Goal: Communication & Community: Answer question/provide support

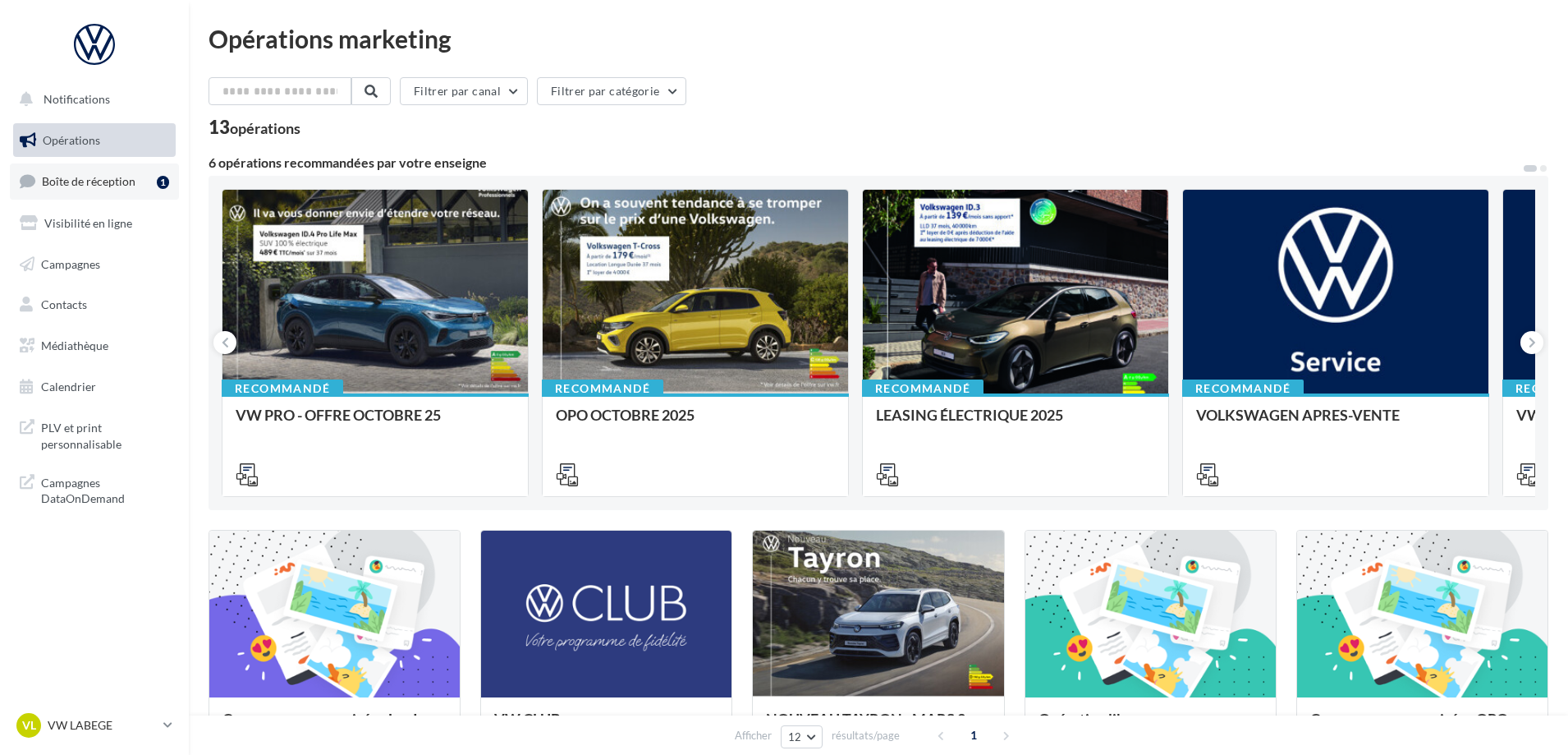
click at [103, 185] on span "Boîte de réception" at bounding box center [89, 181] width 94 height 14
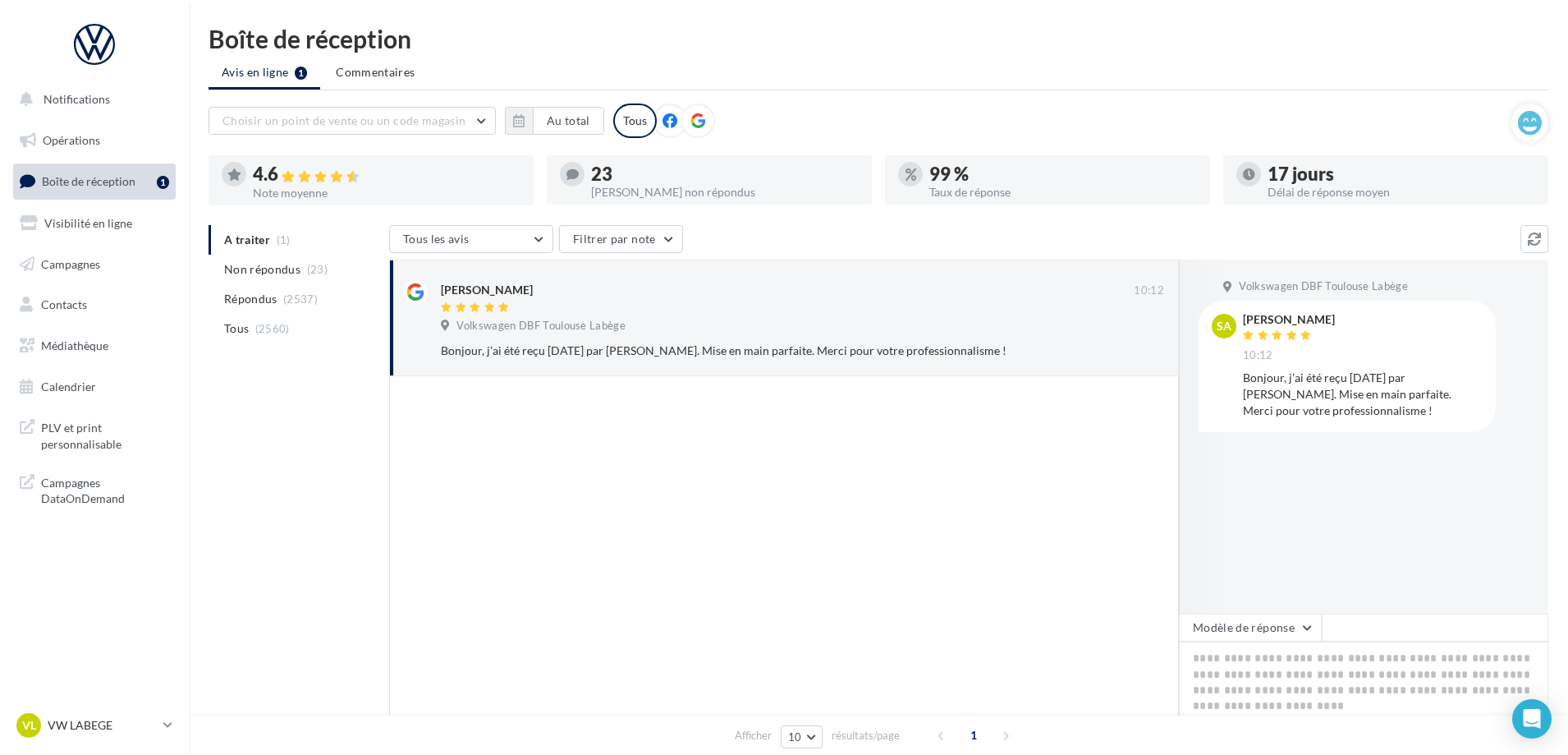
click at [1274, 388] on div "Bonjour, j’ai été reçu [DATE] par [PERSON_NAME]. Mise en main parfaite. Merci p…" at bounding box center [1363, 394] width 240 height 49
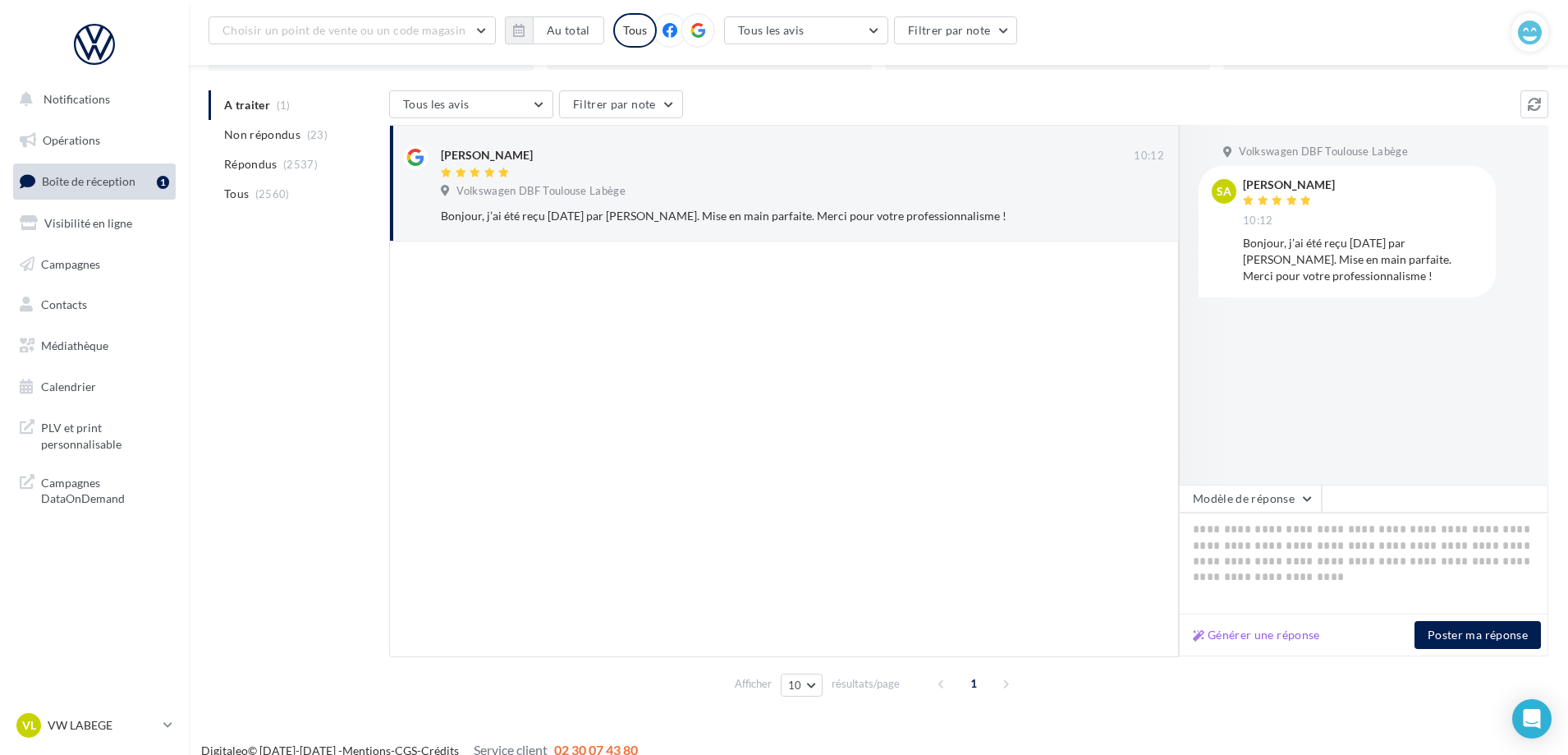
scroll to position [149, 0]
click at [1259, 624] on button "Générer une réponse" at bounding box center [1256, 633] width 141 height 20
type textarea "**********"
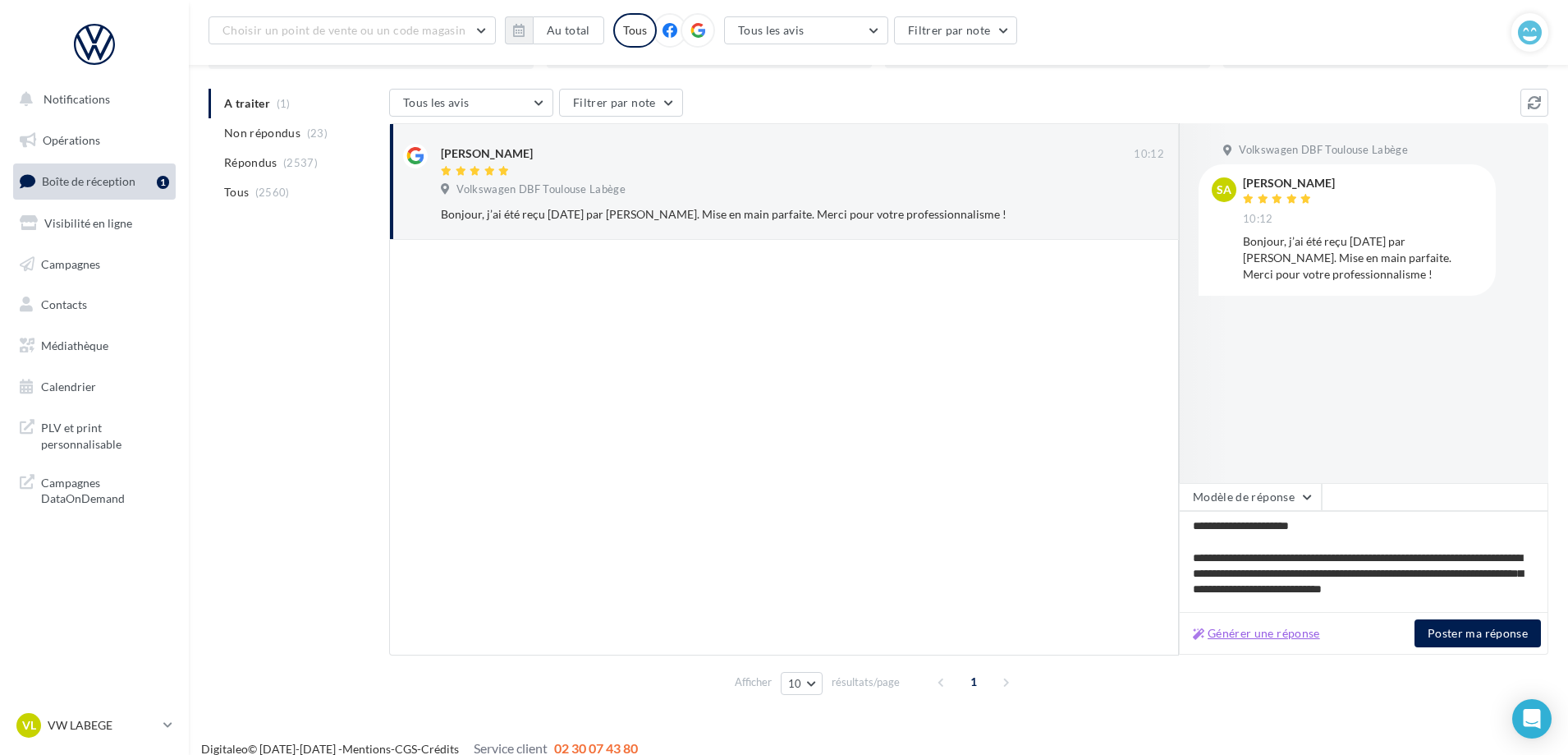
click at [1277, 629] on button "Générer une réponse" at bounding box center [1256, 633] width 141 height 20
type textarea "**********"
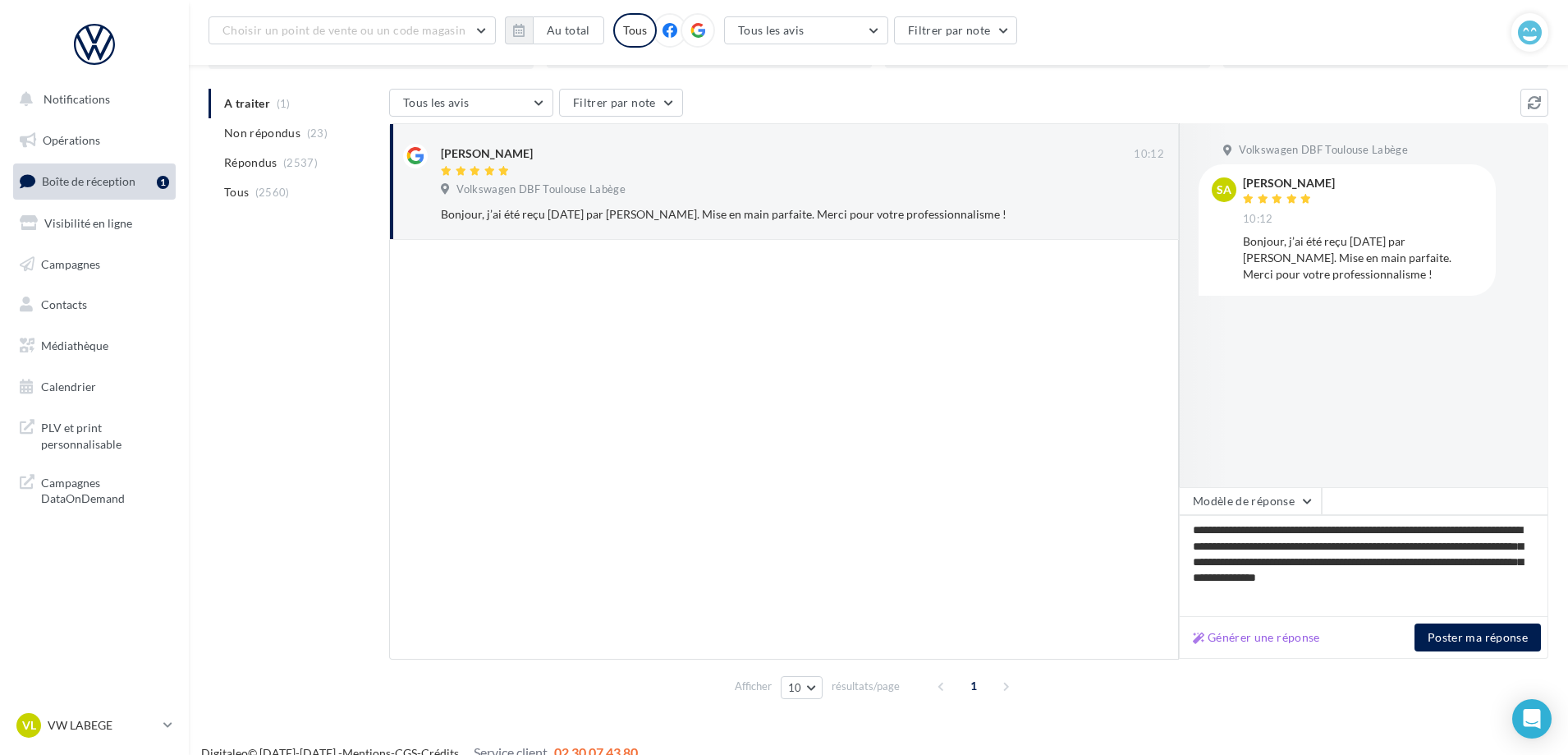
scroll to position [168, 0]
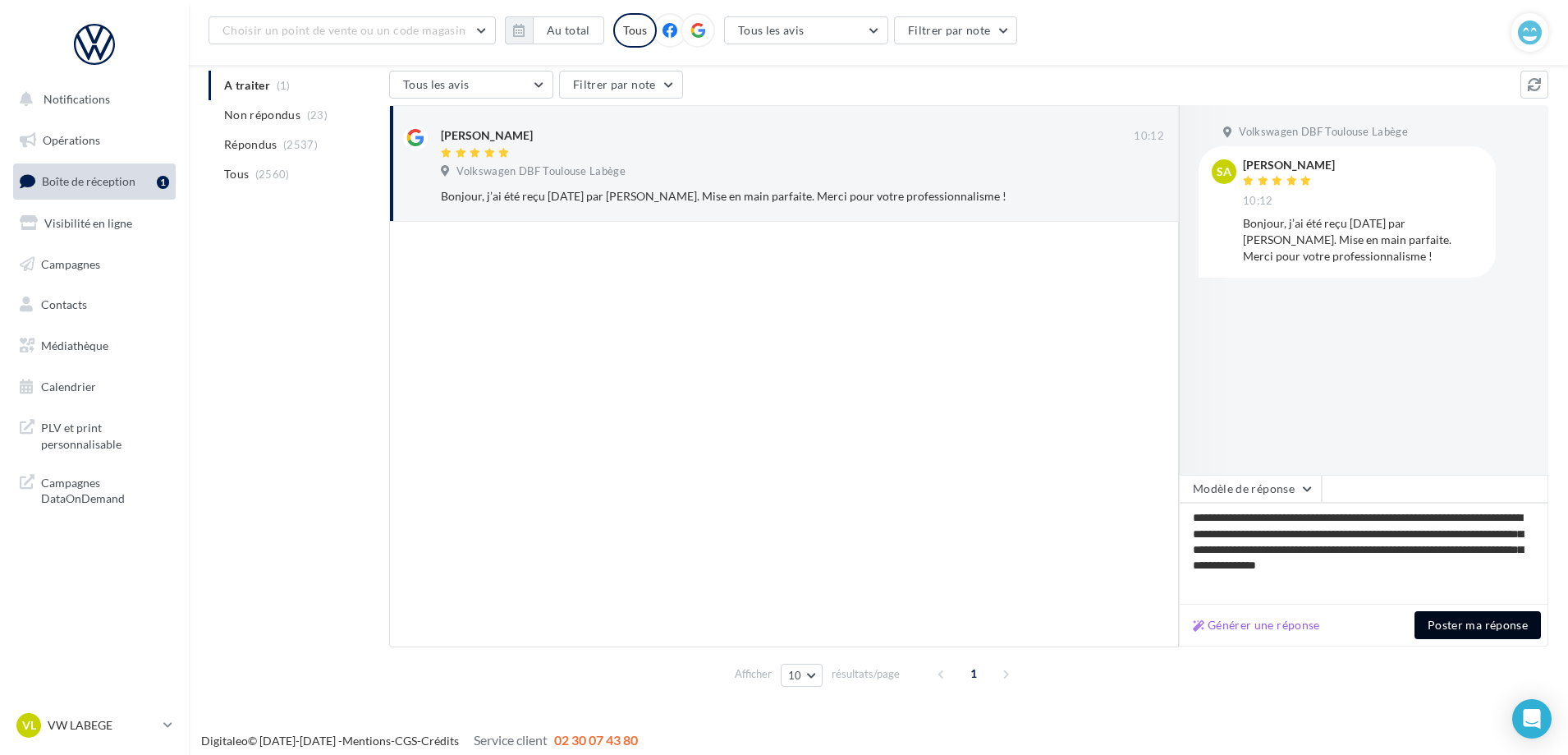
click at [1436, 622] on button "Poster ma réponse" at bounding box center [1478, 624] width 126 height 28
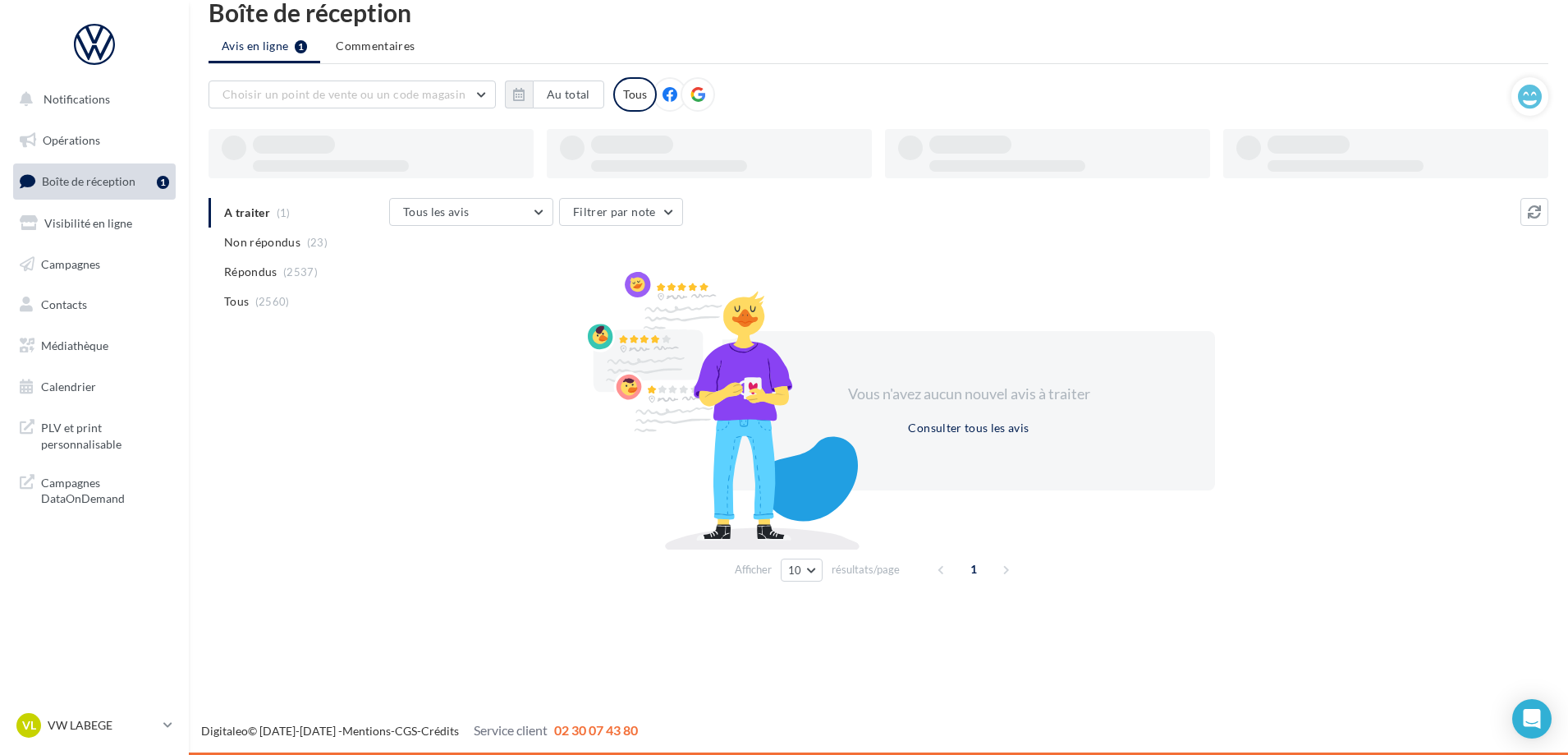
scroll to position [26, 0]
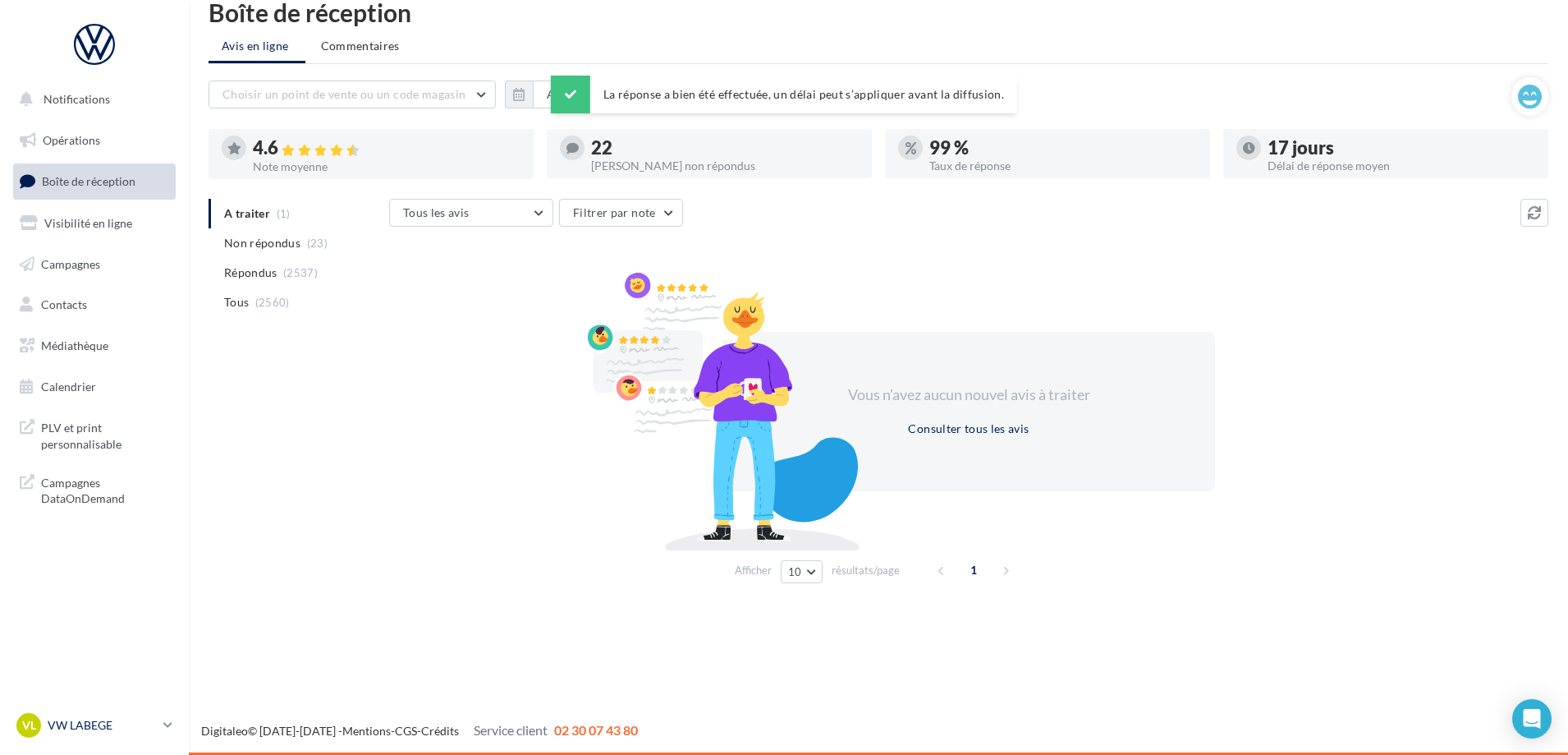
click at [104, 717] on p "VW LABEGE" at bounding box center [102, 726] width 109 height 17
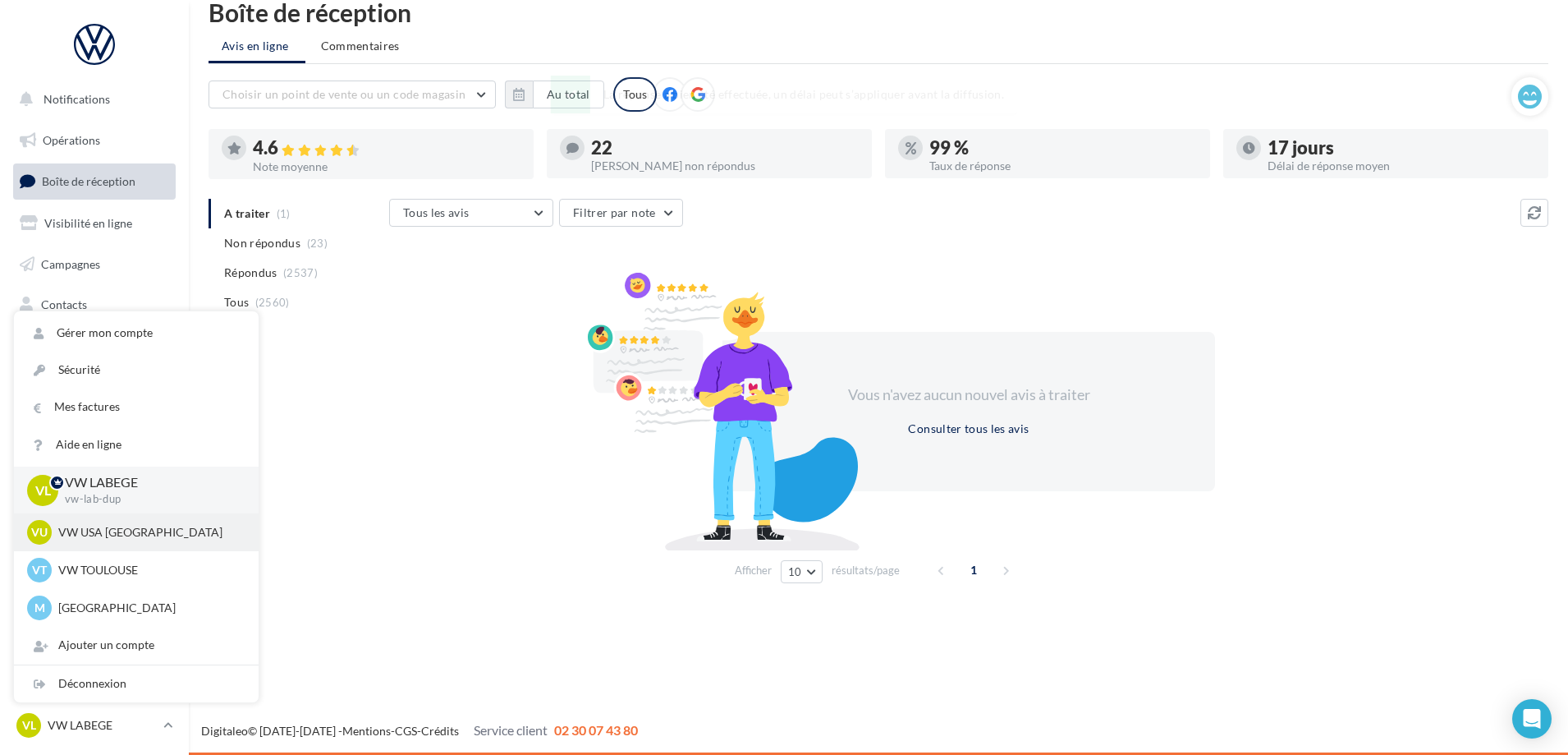
click at [125, 540] on p "VW USA [GEOGRAPHIC_DATA]" at bounding box center [149, 532] width 181 height 17
